Goal: Transaction & Acquisition: Subscribe to service/newsletter

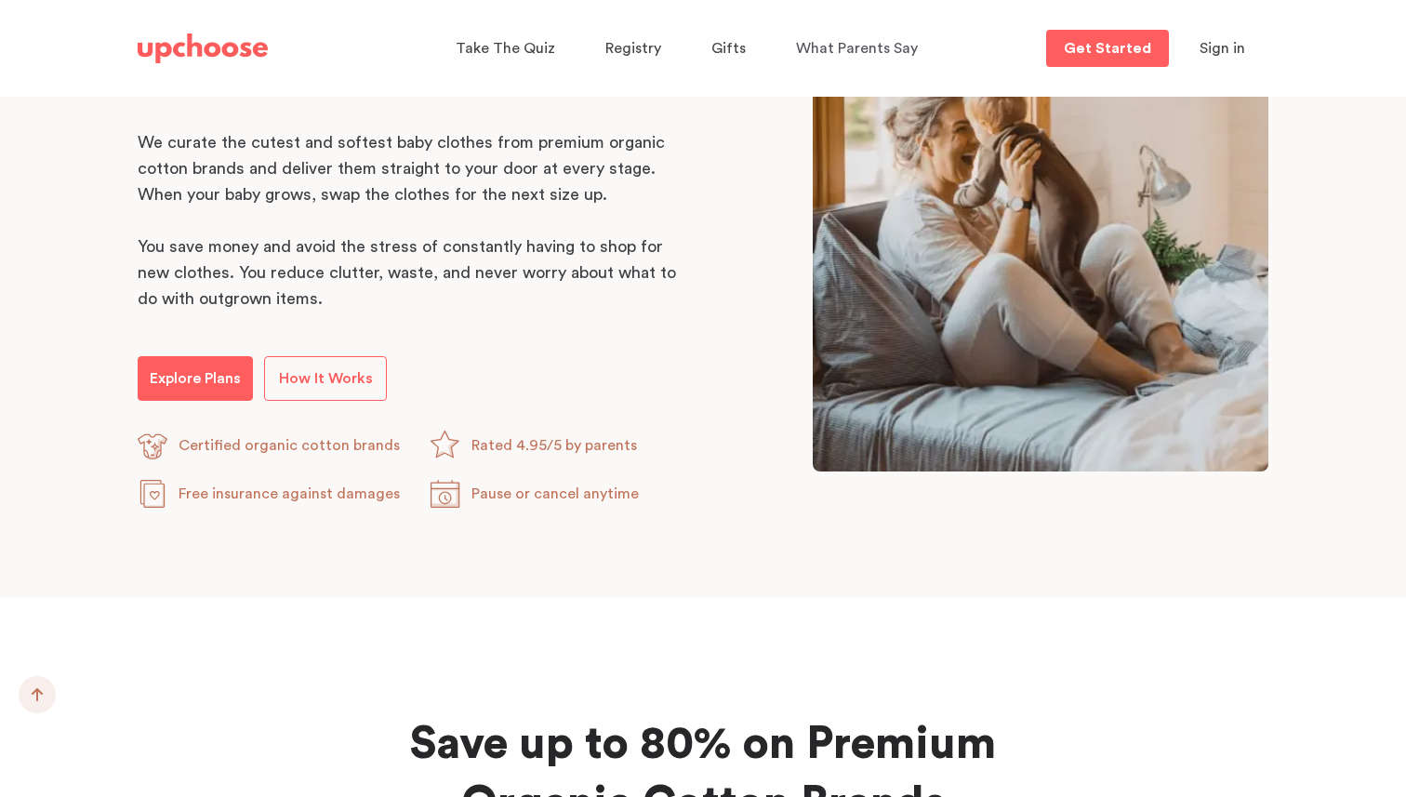
scroll to position [1013, 0]
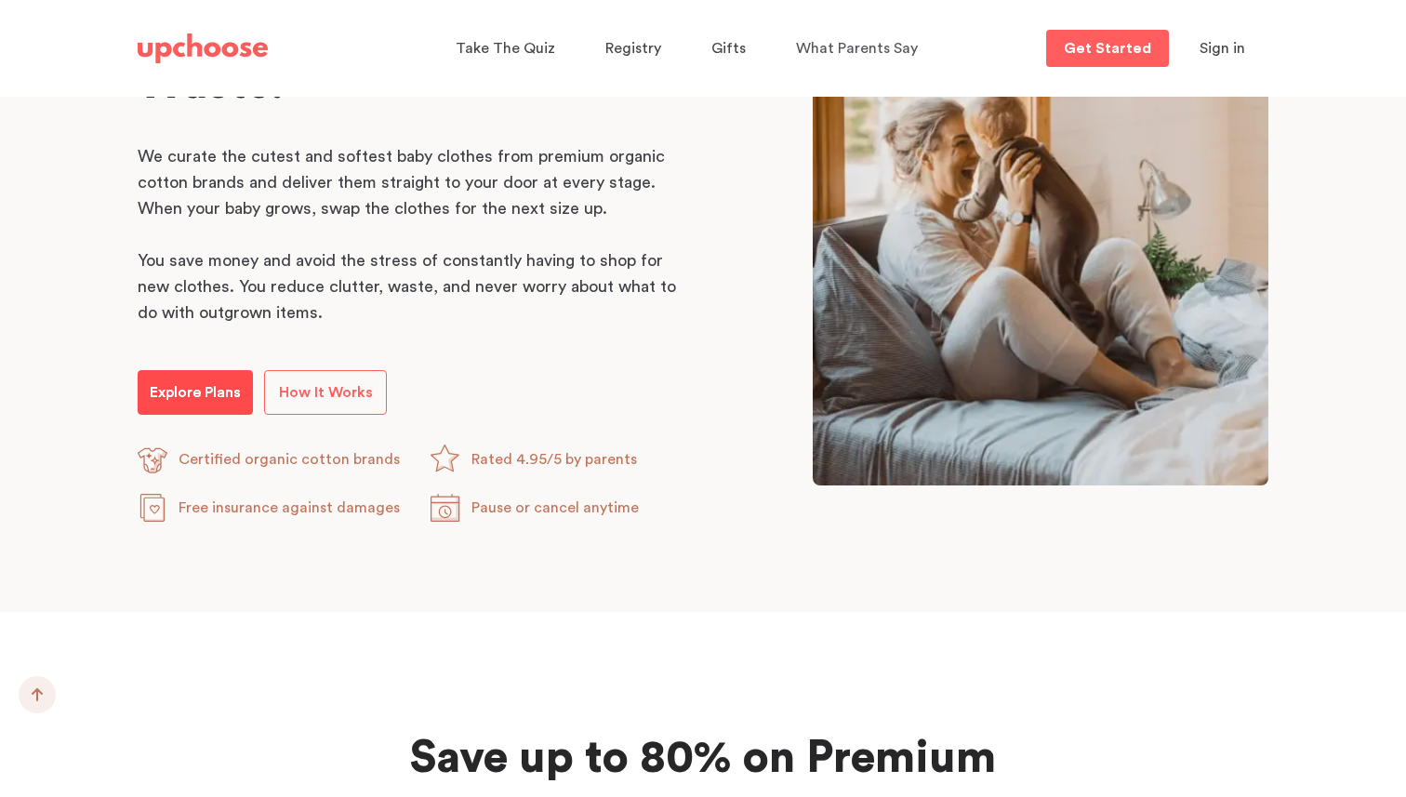
click at [216, 399] on p "Explore Plans" at bounding box center [195, 392] width 91 height 22
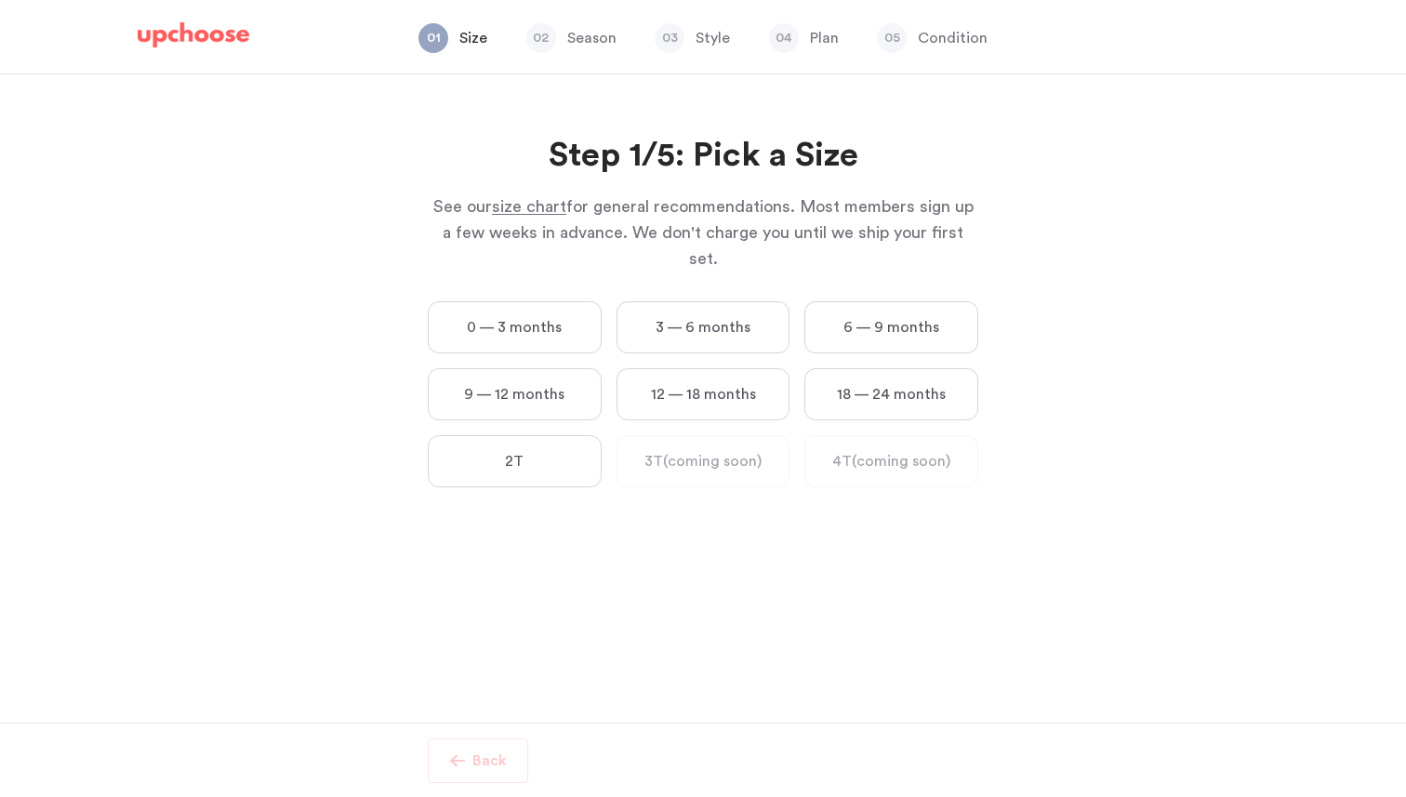
click at [860, 369] on label "18 — 24 months" at bounding box center [891, 394] width 174 height 52
click at [0, 0] on months "18 — 24 months" at bounding box center [0, 0] width 0 height 0
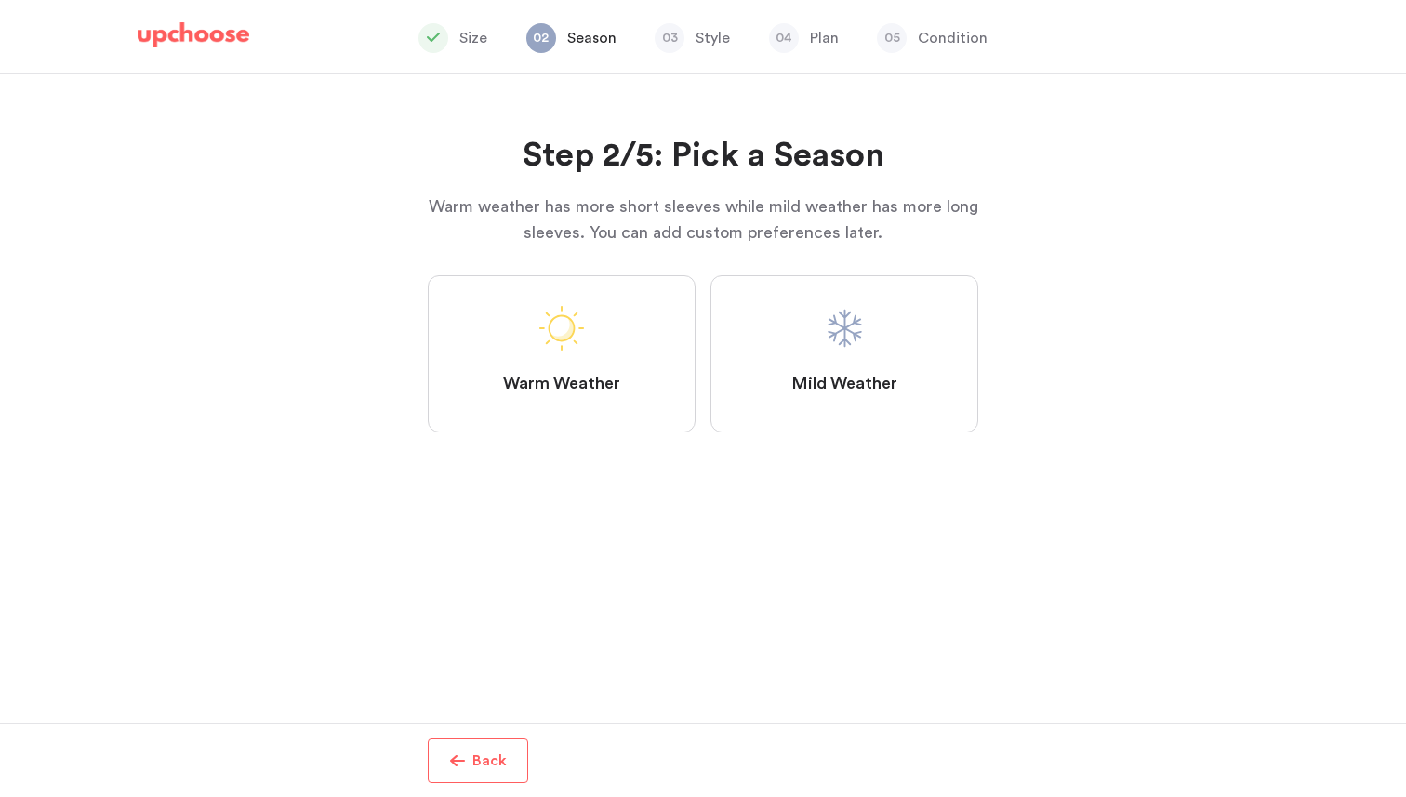
click at [836, 427] on label "Mild Weather" at bounding box center [844, 353] width 268 height 157
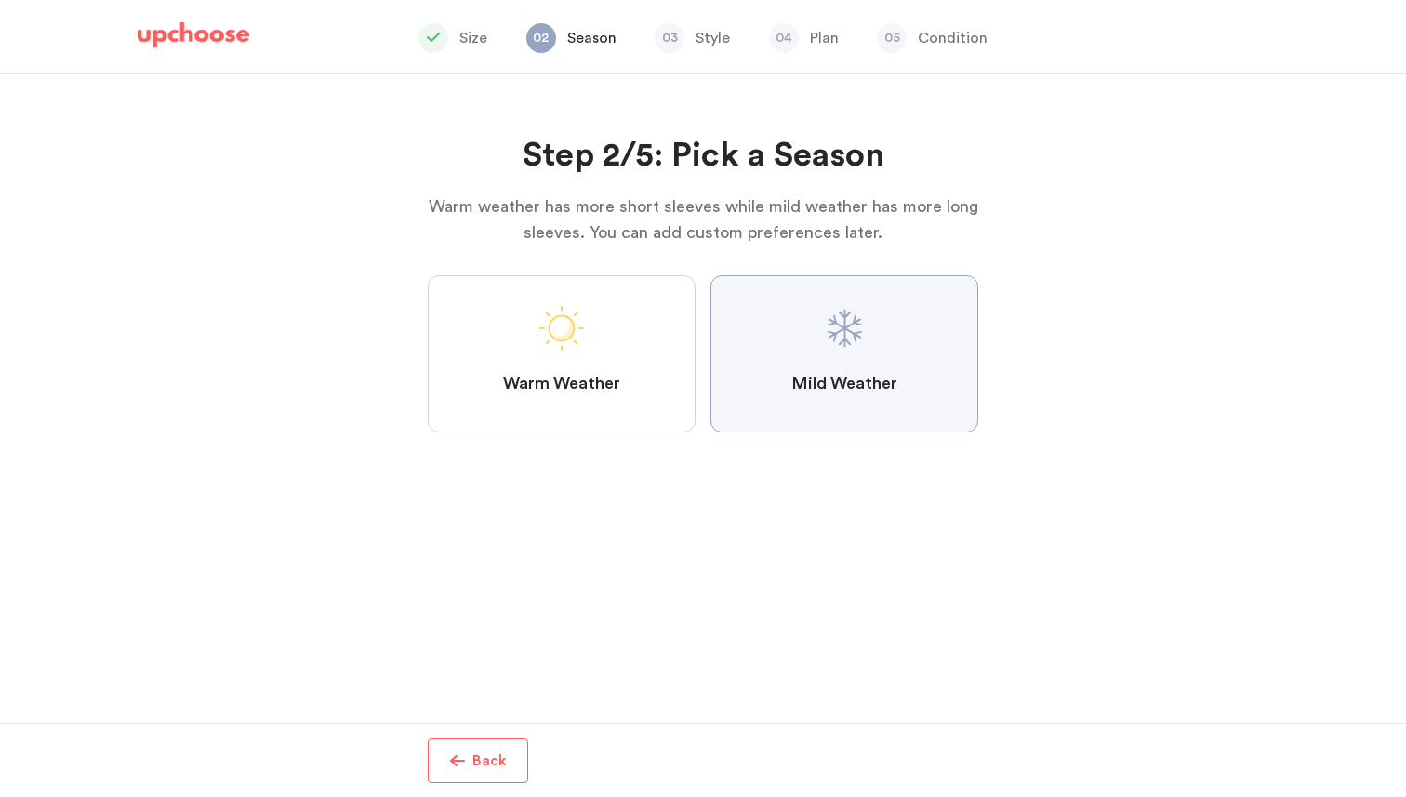
click at [0, 0] on Weather "Mild Weather" at bounding box center [0, 0] width 0 height 0
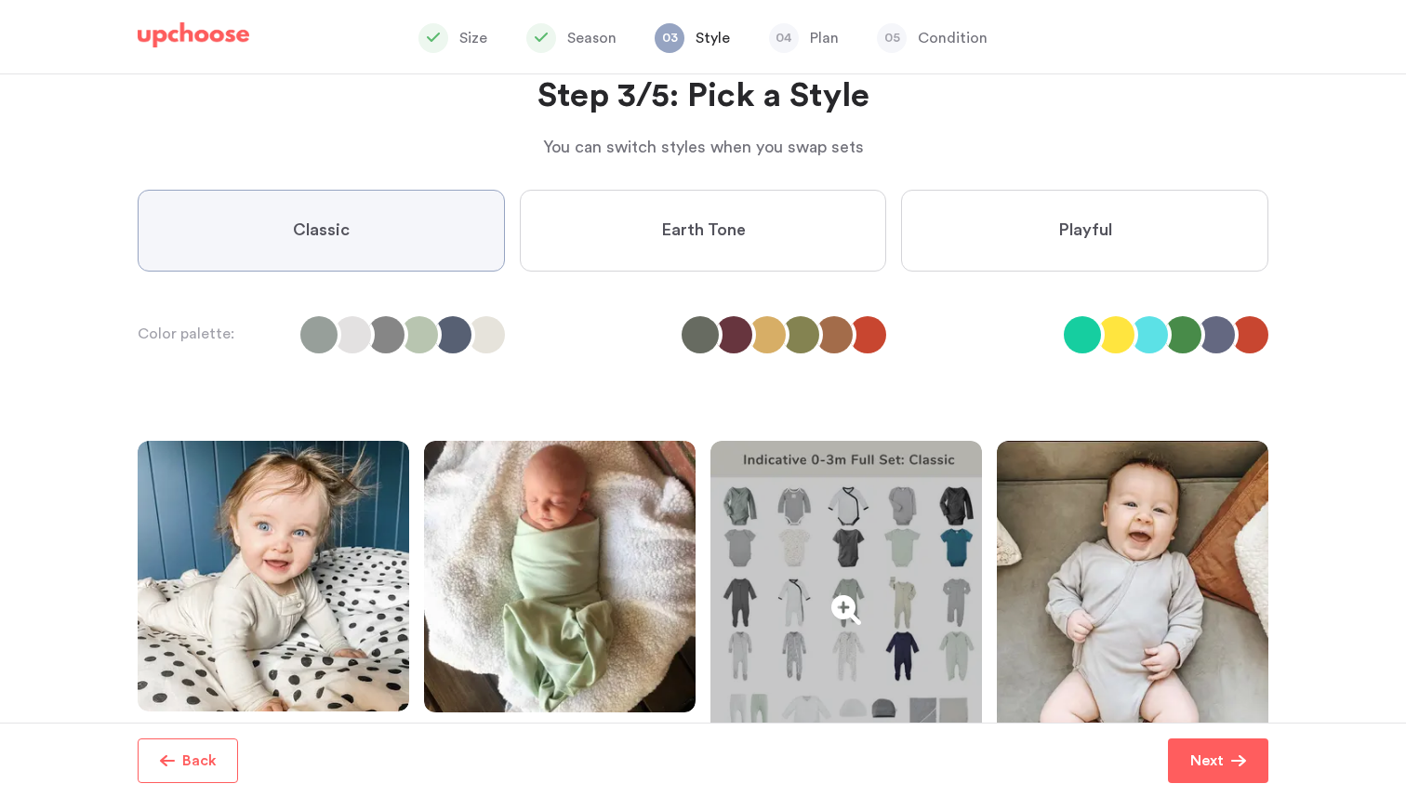
scroll to position [48, 0]
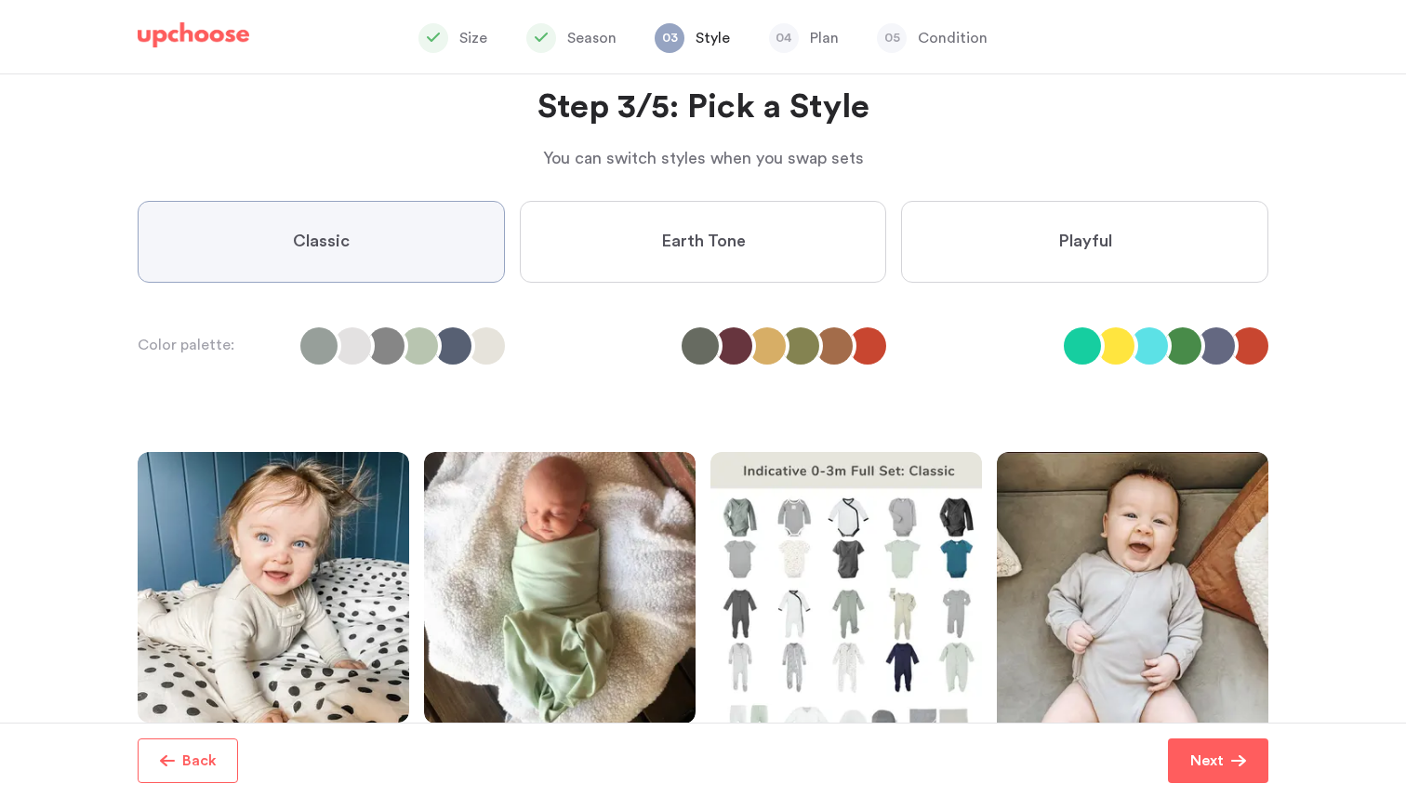
click at [777, 246] on label "Earth Tone" at bounding box center [703, 242] width 367 height 82
click at [0, 0] on Tone "Earth Tone" at bounding box center [0, 0] width 0 height 0
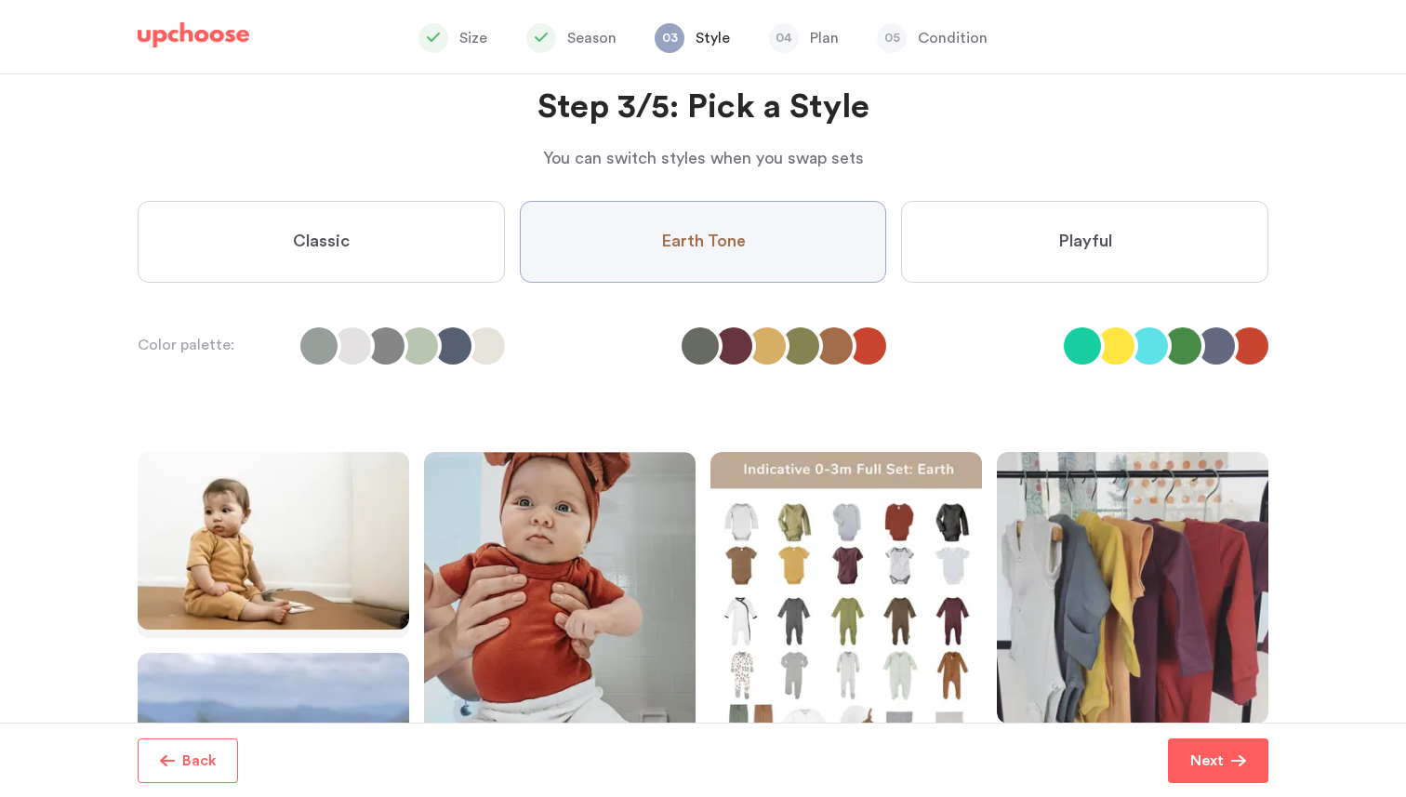
click at [1115, 281] on label "Playful" at bounding box center [1084, 242] width 367 height 82
click at [0, 0] on input "Playful" at bounding box center [0, 0] width 0 height 0
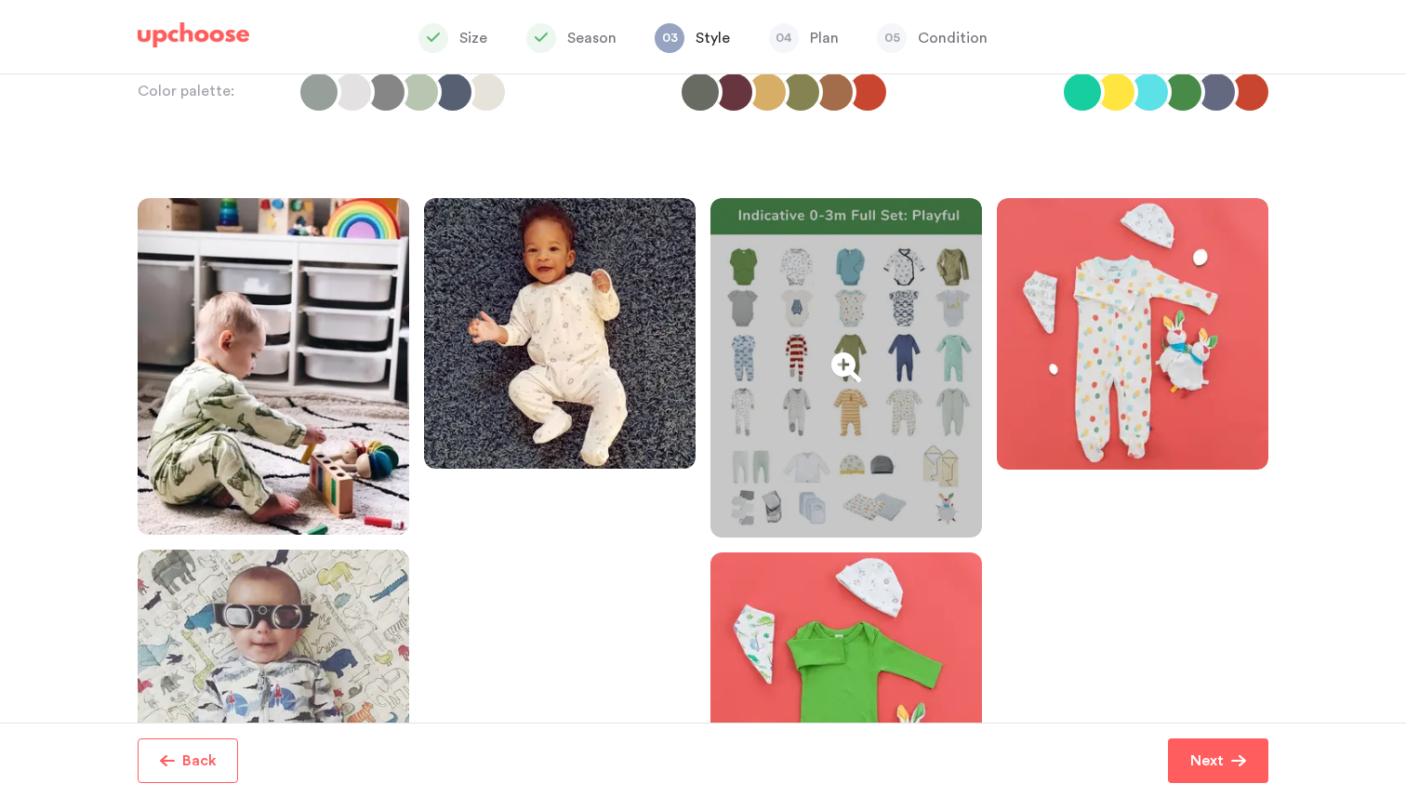
scroll to position [433, 0]
